Goal: Information Seeking & Learning: Learn about a topic

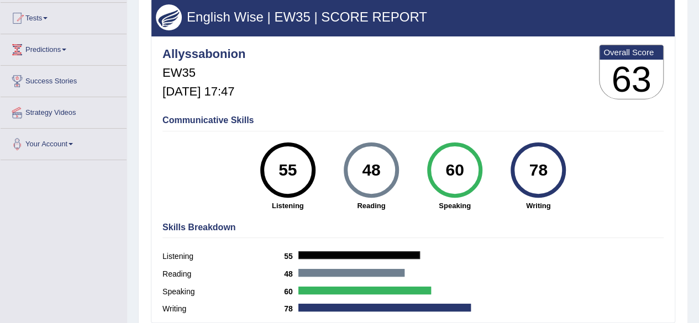
scroll to position [112, 0]
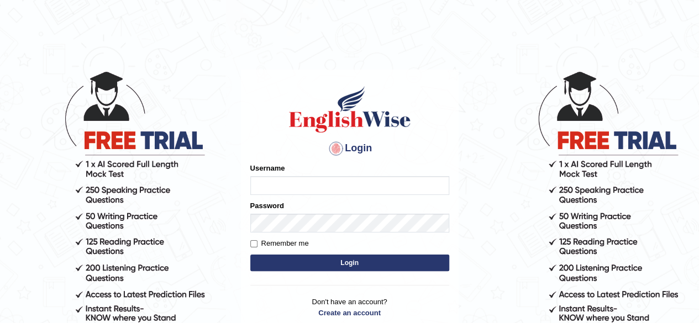
type input "allyssabonion"
click at [327, 262] on button "Login" at bounding box center [349, 263] width 199 height 17
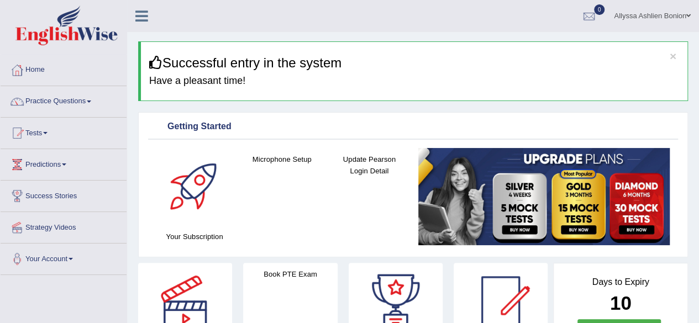
scroll to position [12, 0]
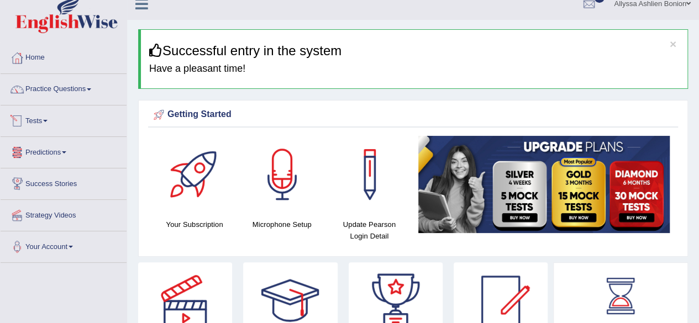
click at [27, 130] on link "Tests" at bounding box center [64, 120] width 126 height 28
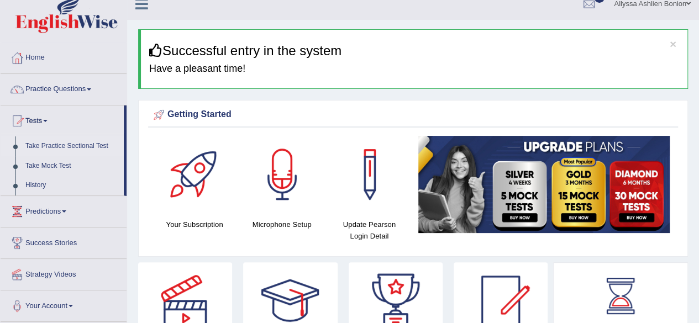
click at [75, 150] on link "Take Practice Sectional Test" at bounding box center [71, 147] width 103 height 20
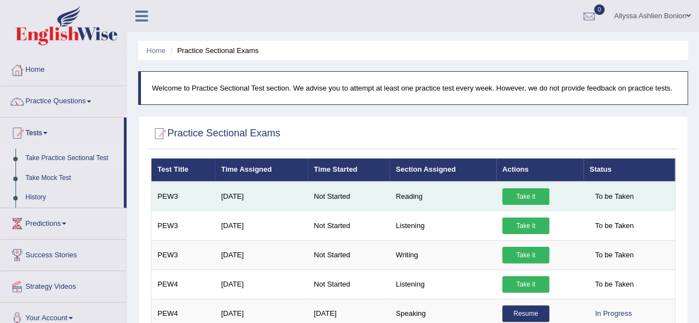
click at [505, 199] on link "Take it" at bounding box center [526, 197] width 47 height 17
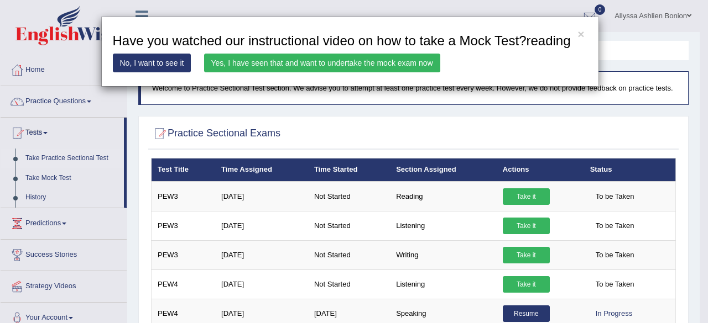
click at [513, 197] on div "× Have you watched our instructional video on how to take a Mock Test?reading N…" at bounding box center [354, 161] width 708 height 323
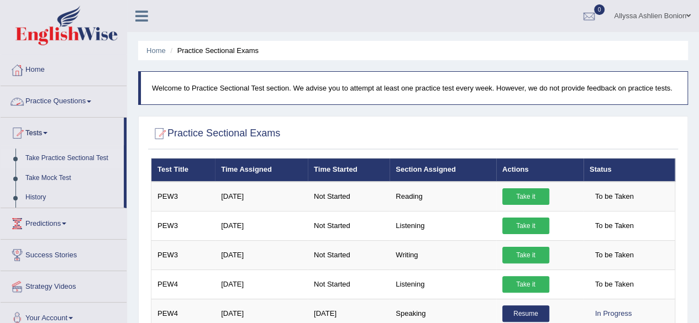
click at [61, 107] on link "Practice Questions" at bounding box center [64, 100] width 126 height 28
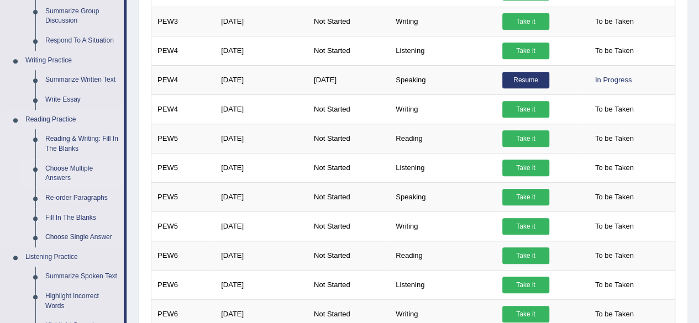
scroll to position [235, 0]
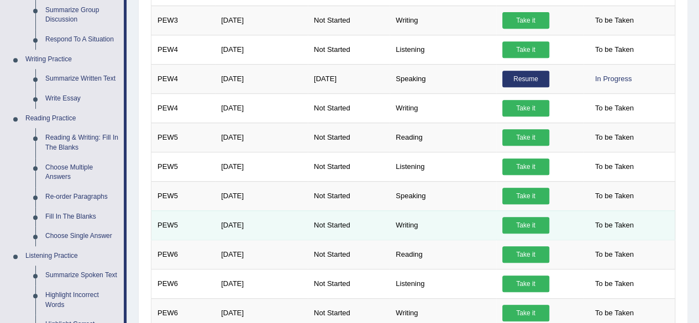
click at [516, 227] on link "Take it" at bounding box center [526, 225] width 47 height 17
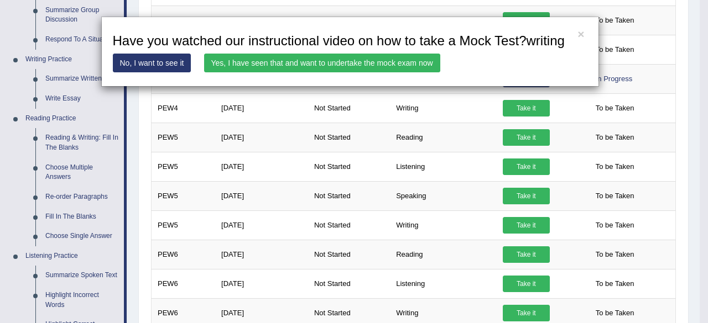
click at [180, 66] on link "No, I want to see it" at bounding box center [152, 63] width 79 height 19
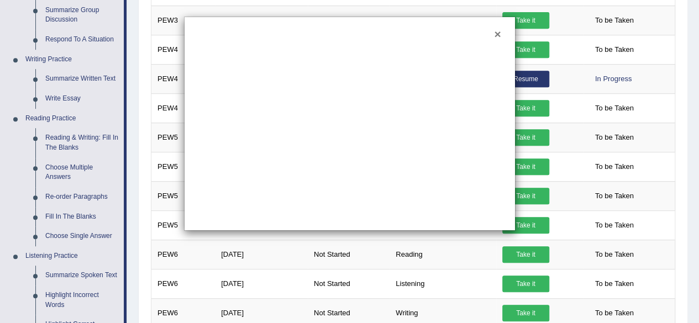
click at [496, 33] on button "×" at bounding box center [497, 34] width 7 height 12
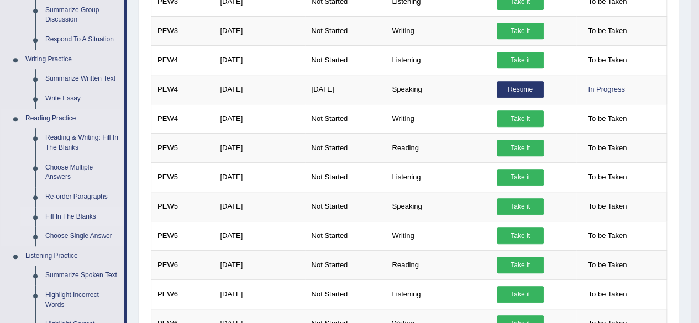
click at [87, 213] on link "Fill In The Blanks" at bounding box center [81, 217] width 83 height 20
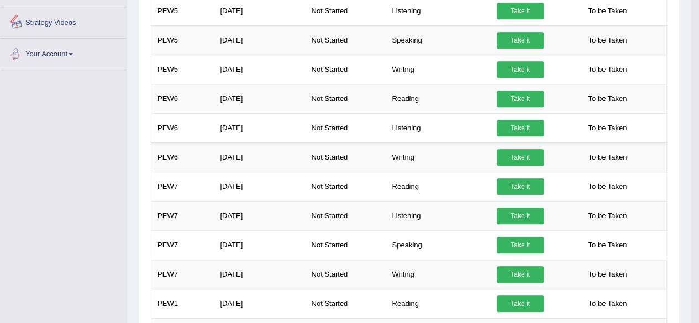
scroll to position [740, 0]
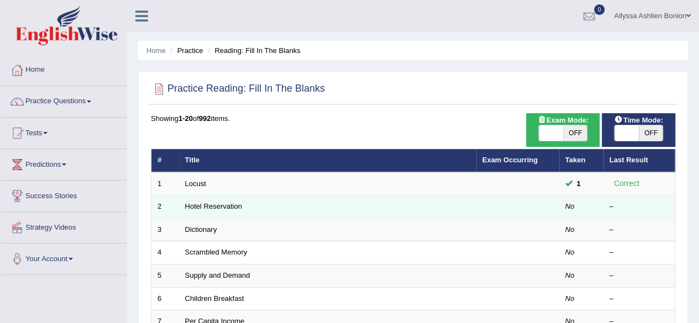
click at [561, 202] on td "No" at bounding box center [581, 207] width 44 height 23
click at [206, 202] on link "Hotel Reservation" at bounding box center [213, 206] width 57 height 8
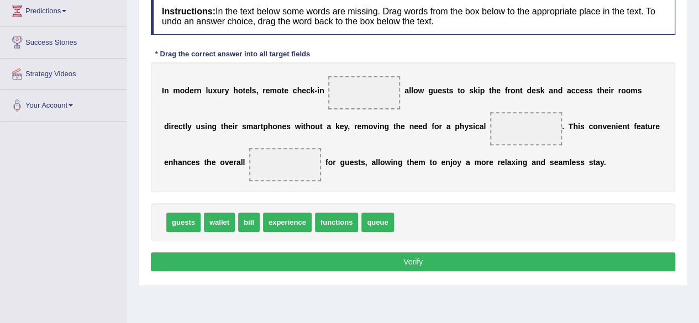
scroll to position [155, 0]
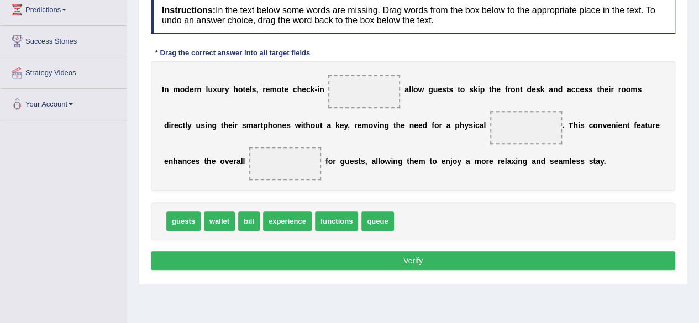
click at [349, 222] on span "functions" at bounding box center [337, 221] width 44 height 19
click at [343, 218] on span "functions" at bounding box center [337, 221] width 44 height 19
drag, startPoint x: 223, startPoint y: 226, endPoint x: 236, endPoint y: 212, distance: 18.8
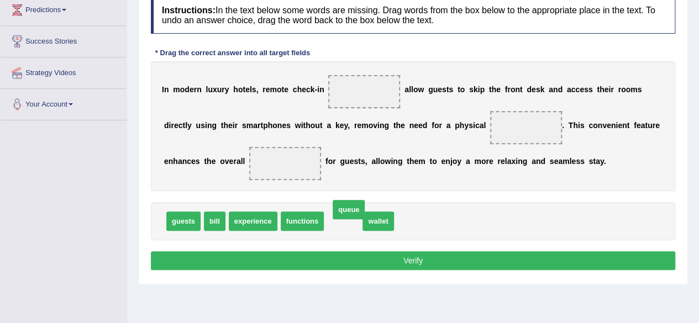
drag, startPoint x: 346, startPoint y: 227, endPoint x: 367, endPoint y: 185, distance: 46.5
click at [365, 200] on span "queue" at bounding box center [349, 209] width 32 height 19
drag, startPoint x: 342, startPoint y: 226, endPoint x: 357, endPoint y: 192, distance: 36.9
click at [357, 192] on span "queue" at bounding box center [358, 187] width 32 height 19
drag, startPoint x: 330, startPoint y: 215, endPoint x: 388, endPoint y: 132, distance: 100.5
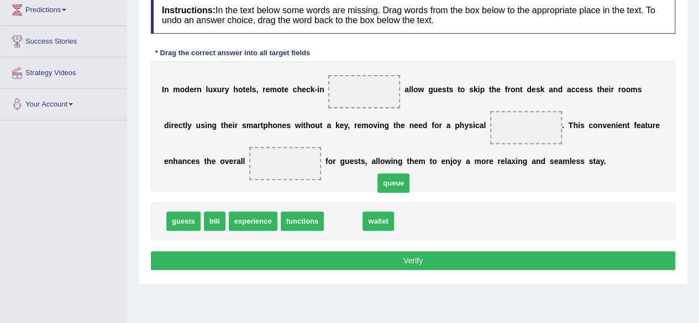
click at [388, 174] on span "queue" at bounding box center [394, 183] width 32 height 19
drag, startPoint x: 349, startPoint y: 222, endPoint x: 364, endPoint y: 98, distance: 124.2
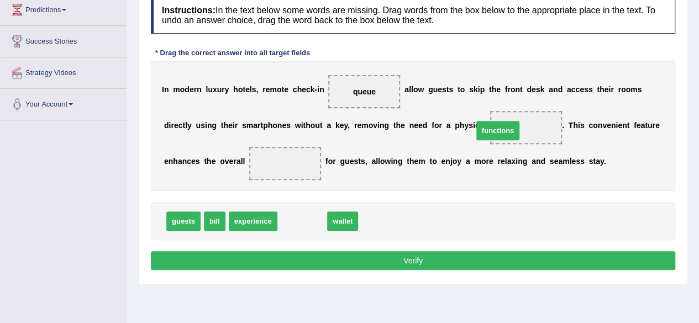
drag, startPoint x: 300, startPoint y: 216, endPoint x: 508, endPoint y: 119, distance: 229.1
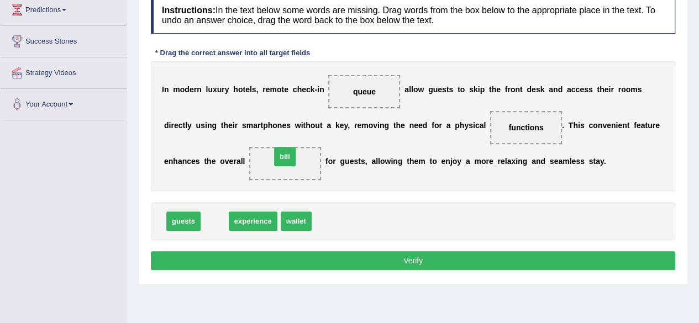
drag, startPoint x: 223, startPoint y: 220, endPoint x: 293, endPoint y: 159, distance: 92.9
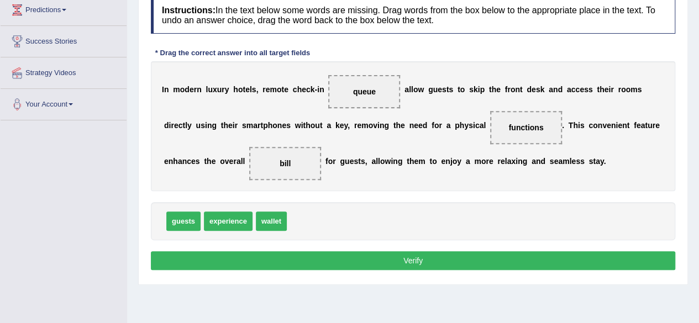
click at [353, 253] on button "Verify" at bounding box center [413, 261] width 525 height 19
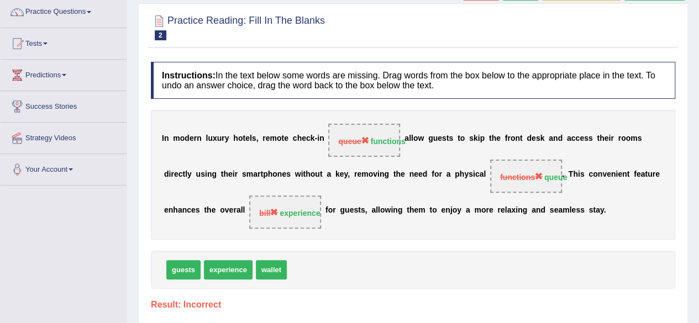
scroll to position [0, 0]
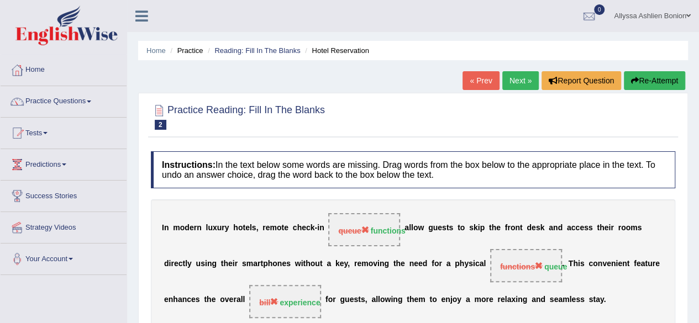
click at [520, 83] on link "Next »" at bounding box center [521, 80] width 36 height 19
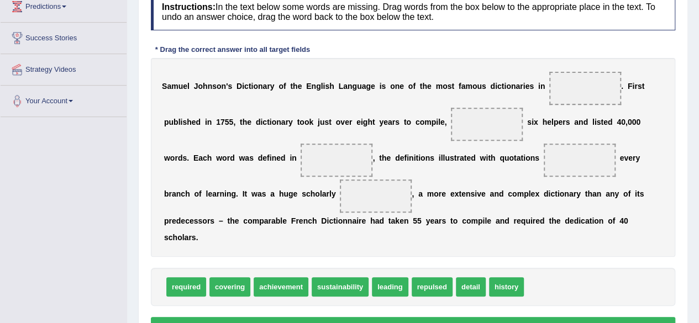
scroll to position [142, 0]
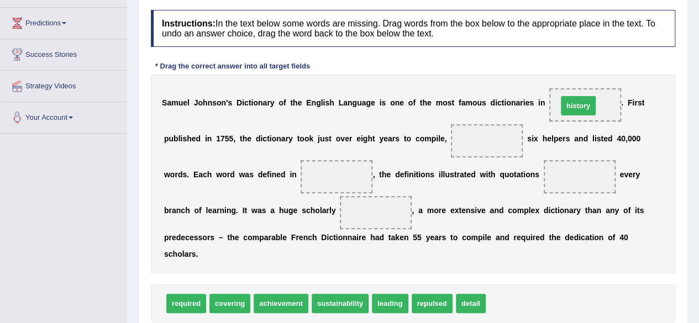
drag, startPoint x: 513, startPoint y: 307, endPoint x: 585, endPoint y: 109, distance: 210.6
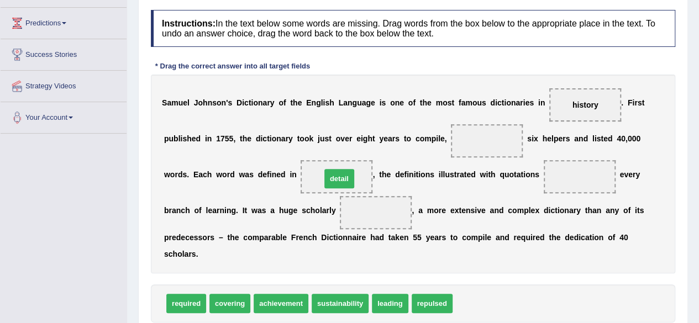
drag, startPoint x: 466, startPoint y: 301, endPoint x: 334, endPoint y: 176, distance: 181.5
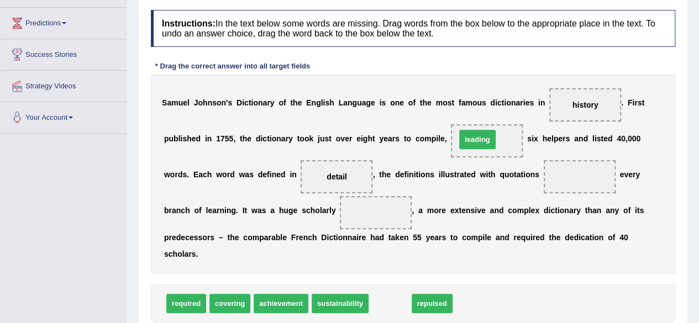
drag, startPoint x: 391, startPoint y: 301, endPoint x: 479, endPoint y: 138, distance: 185.0
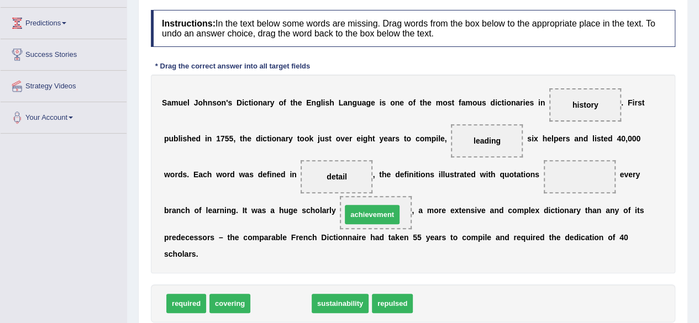
drag, startPoint x: 289, startPoint y: 306, endPoint x: 380, endPoint y: 217, distance: 127.5
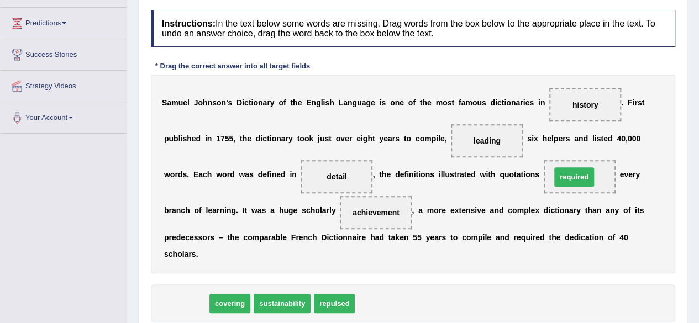
drag, startPoint x: 184, startPoint y: 306, endPoint x: 572, endPoint y: 179, distance: 408.2
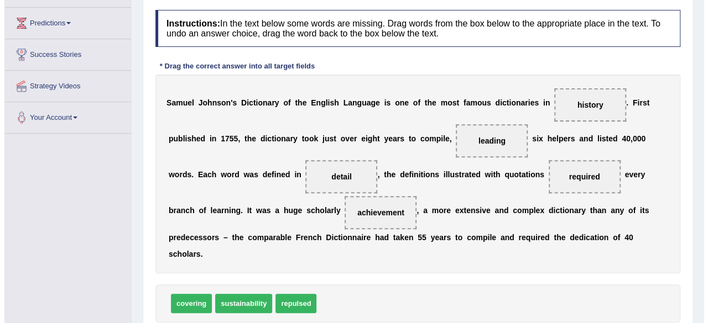
scroll to position [257, 0]
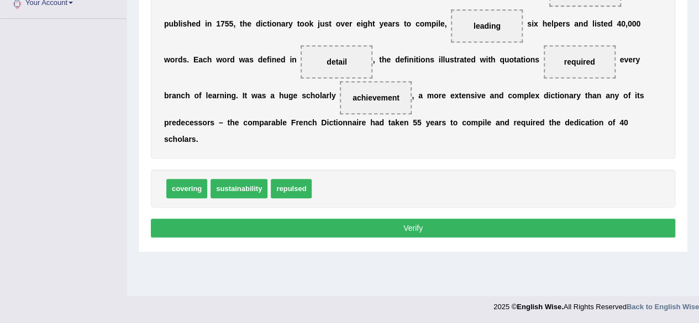
click at [558, 226] on button "Verify" at bounding box center [413, 228] width 525 height 19
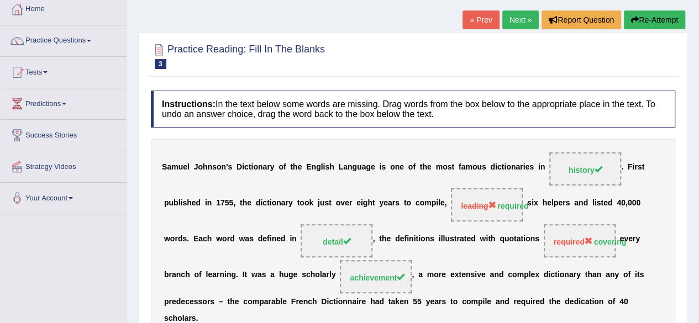
scroll to position [36, 0]
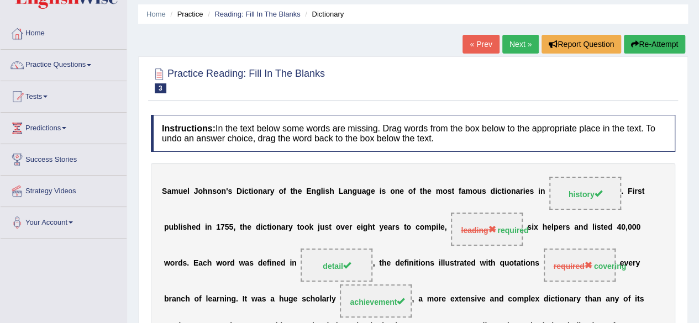
click at [526, 40] on link "Next »" at bounding box center [521, 44] width 36 height 19
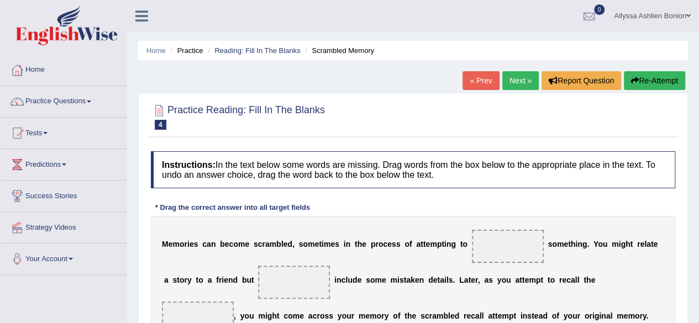
click at [526, 40] on div "Home Practice Reading: Fill In The Blanks Scrambled Memory « Prev Next » Report…" at bounding box center [413, 276] width 572 height 553
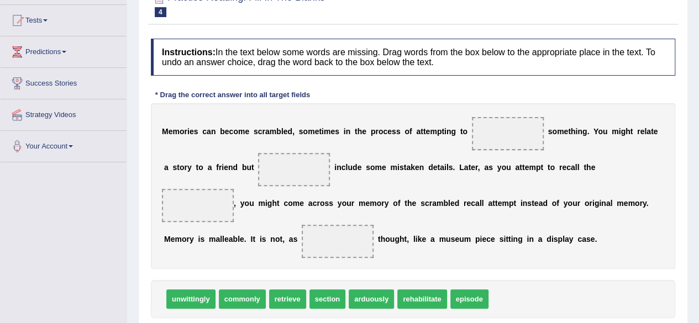
scroll to position [120, 0]
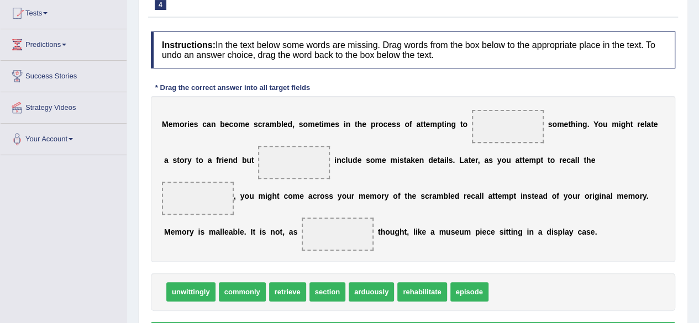
click at [254, 296] on span "commonly" at bounding box center [242, 292] width 47 height 19
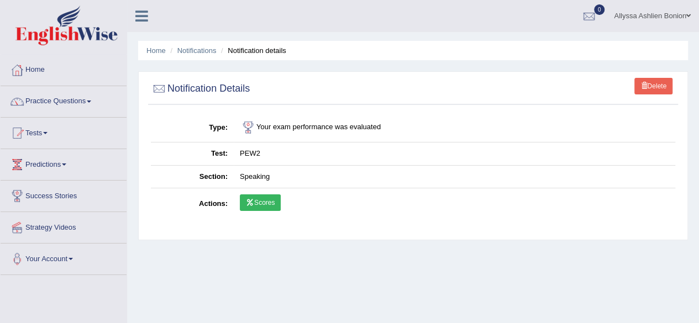
click at [254, 197] on link "Scores" at bounding box center [260, 203] width 41 height 17
